Goal: Task Accomplishment & Management: Manage account settings

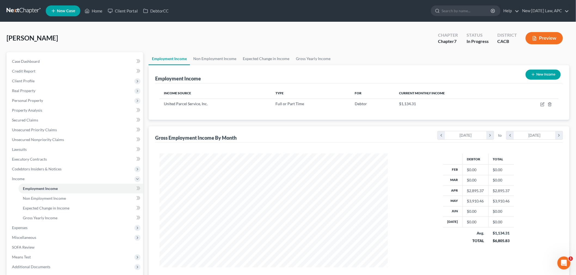
scroll to position [114, 239]
click at [99, 12] on link "Home" at bounding box center [93, 11] width 23 height 10
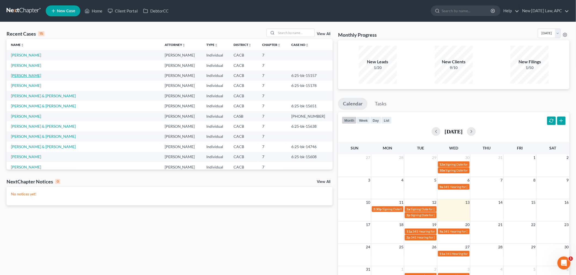
click at [36, 77] on link "[PERSON_NAME]" at bounding box center [26, 75] width 30 height 5
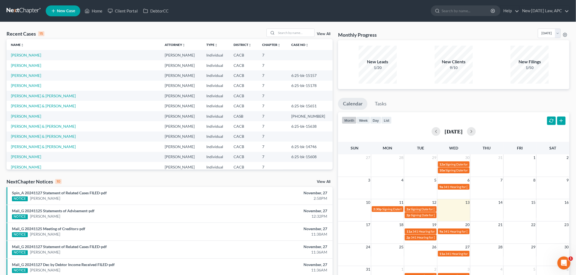
select select "4"
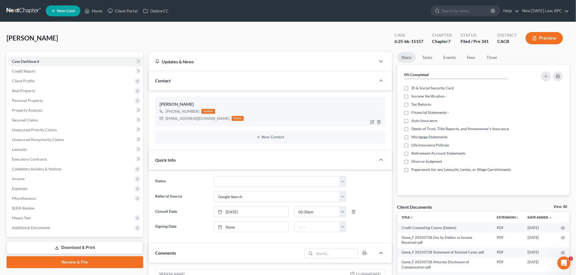
scroll to position [337, 0]
drag, startPoint x: 395, startPoint y: 42, endPoint x: 427, endPoint y: 43, distance: 32.7
click at [427, 43] on div "Case 6:25-bk-15157" at bounding box center [409, 39] width 38 height 16
copy div "6:25-bk-15157"
click at [43, 139] on span "Unsecured Nonpriority Claims" at bounding box center [38, 139] width 52 height 5
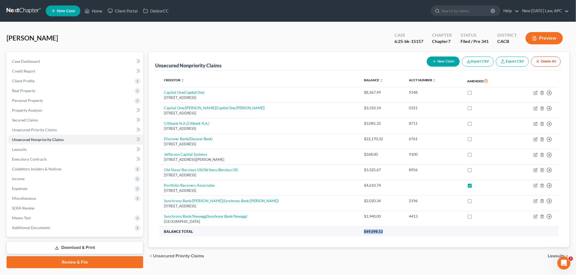
drag, startPoint x: 335, startPoint y: 233, endPoint x: 352, endPoint y: 233, distance: 17.4
click at [364, 233] on span "$49,098.52" at bounding box center [373, 232] width 19 height 4
click at [359, 229] on th "$49,098.52" at bounding box center [458, 232] width 199 height 10
click at [364, 231] on span "$49,098.52" at bounding box center [373, 232] width 19 height 4
drag, startPoint x: 337, startPoint y: 232, endPoint x: 353, endPoint y: 232, distance: 15.3
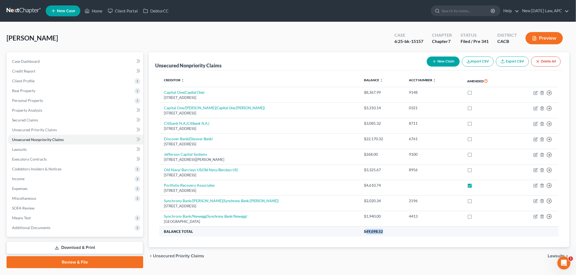
click at [359, 232] on th "$49,098.52" at bounding box center [458, 232] width 199 height 10
copy span "49,098.52"
click at [268, 247] on div "Creditor expand_more expand_less unfold_more Balance expand_more expand_less un…" at bounding box center [359, 158] width 408 height 177
click at [355, 247] on div "Creditor expand_more expand_less unfold_more Balance expand_more expand_less un…" at bounding box center [359, 158] width 408 height 177
